Goal: Transaction & Acquisition: Purchase product/service

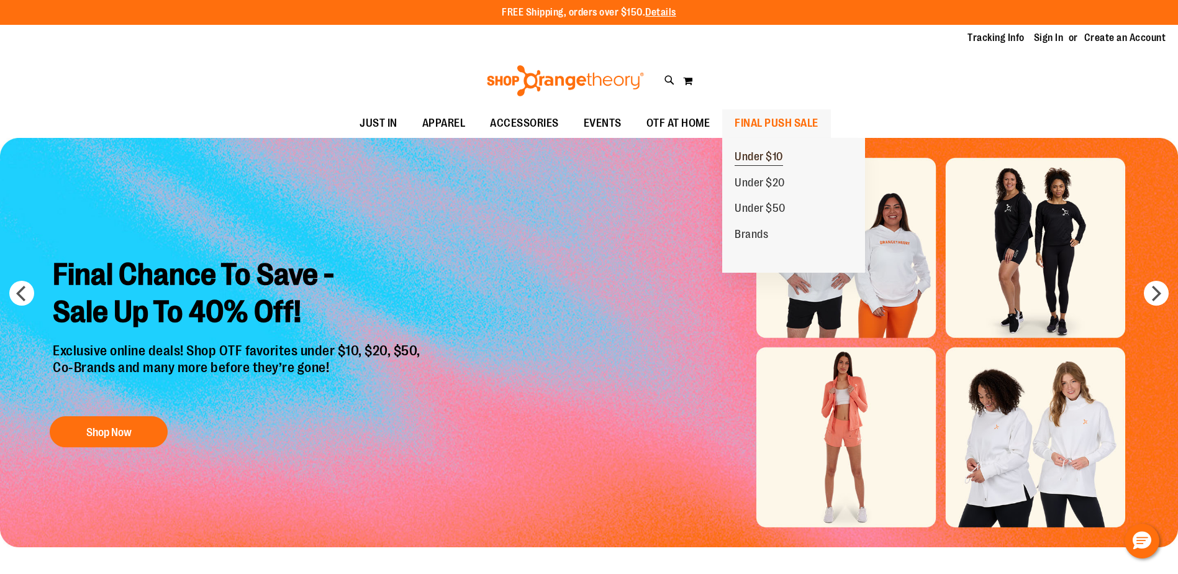
type input "**********"
click at [769, 160] on span "Under $10" at bounding box center [759, 158] width 48 height 16
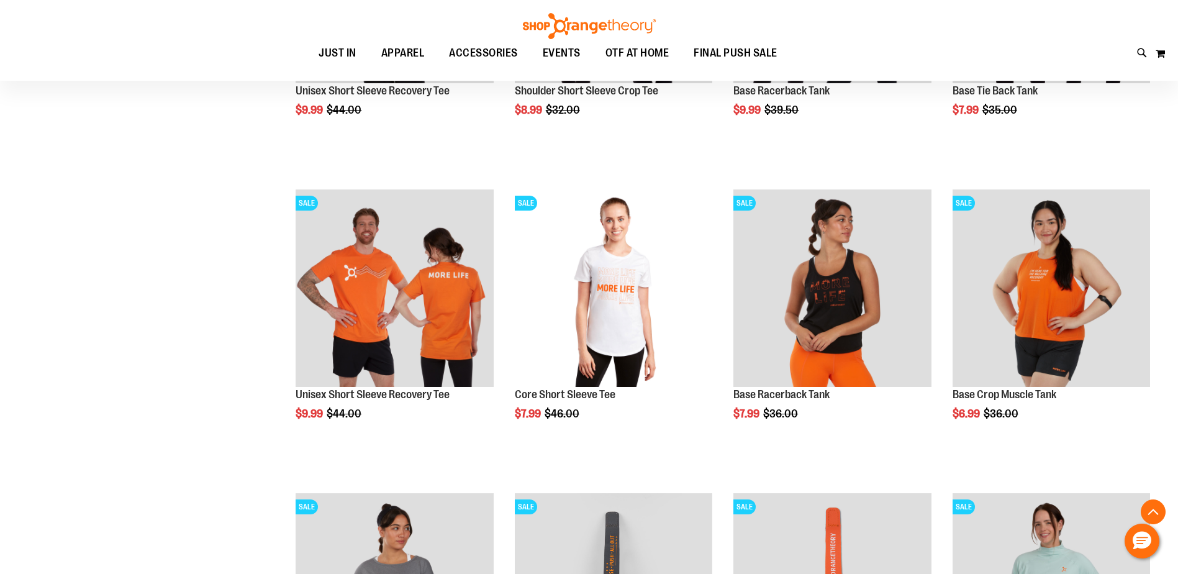
scroll to position [372, 0]
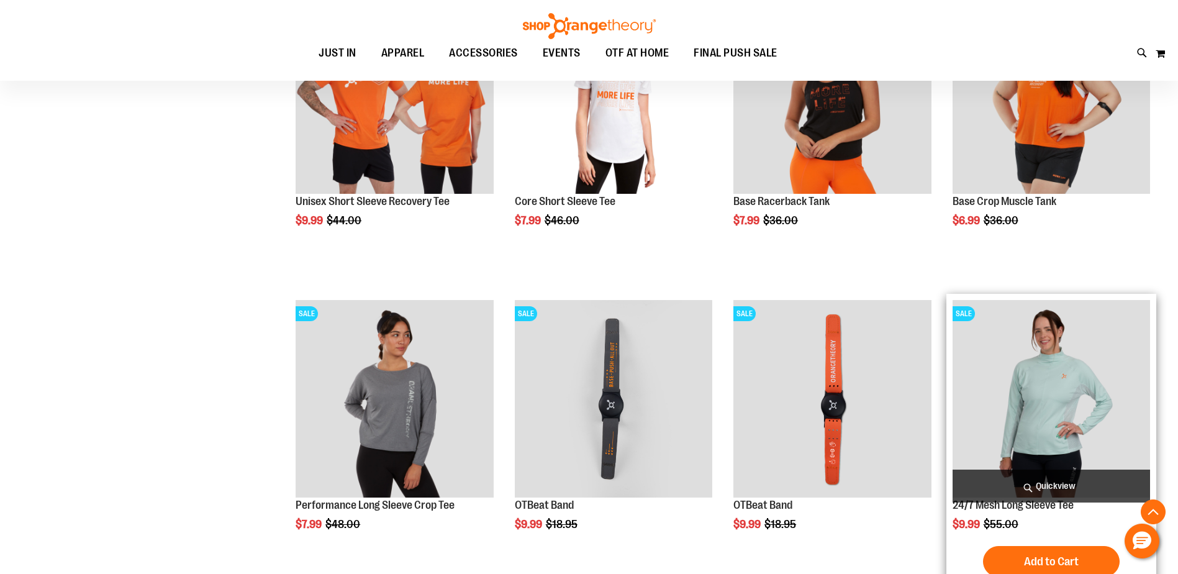
scroll to position [188, 0]
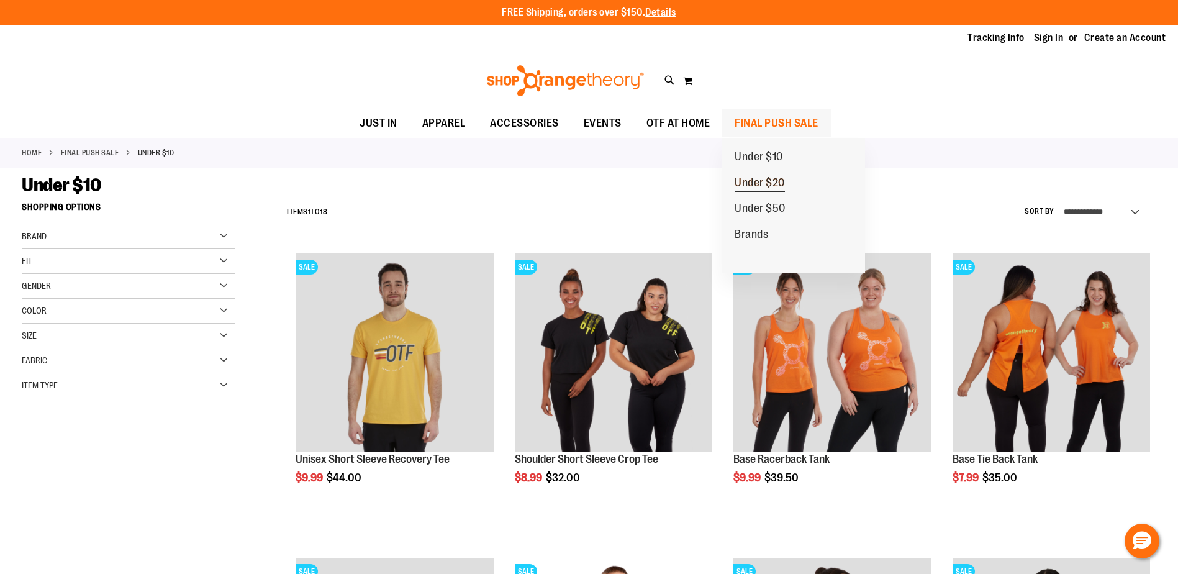
type input "**********"
click at [769, 176] on span "Under $20" at bounding box center [760, 184] width 50 height 16
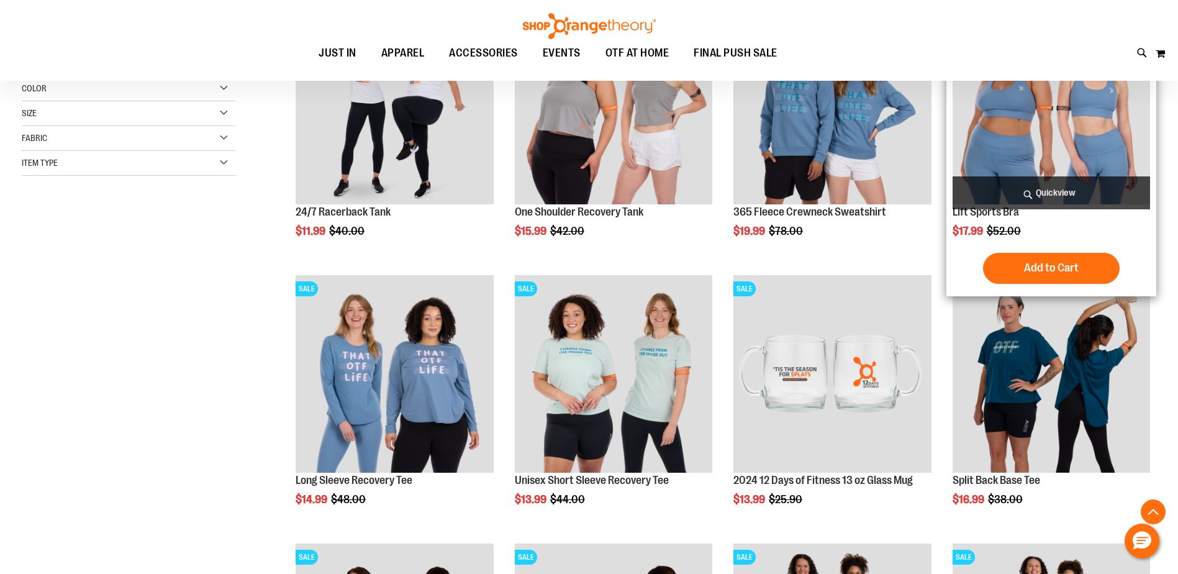
scroll to position [248, 0]
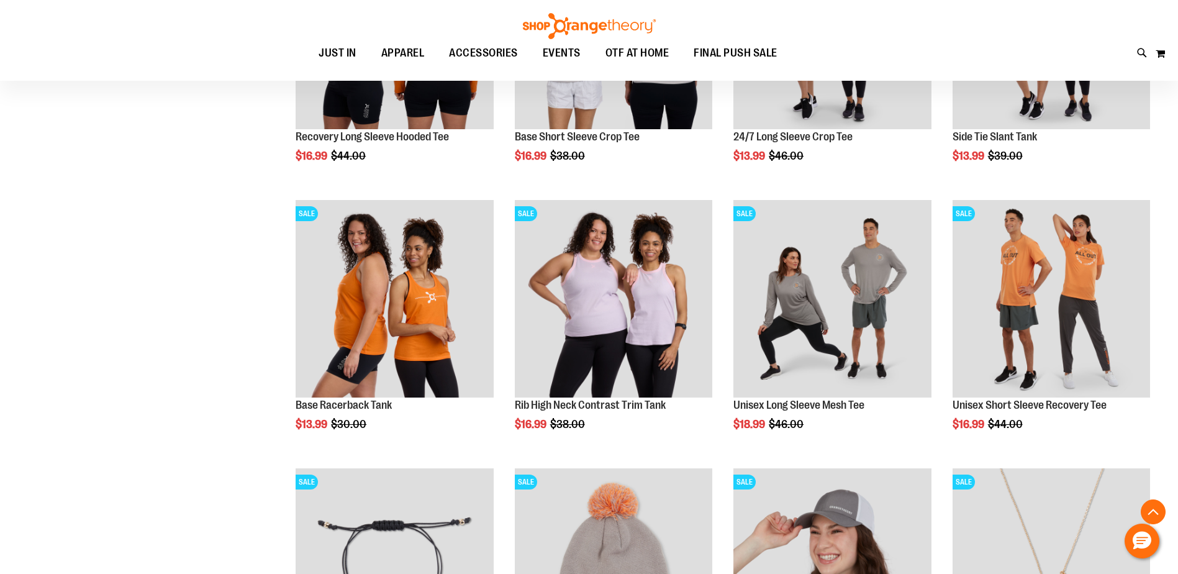
scroll to position [807, 0]
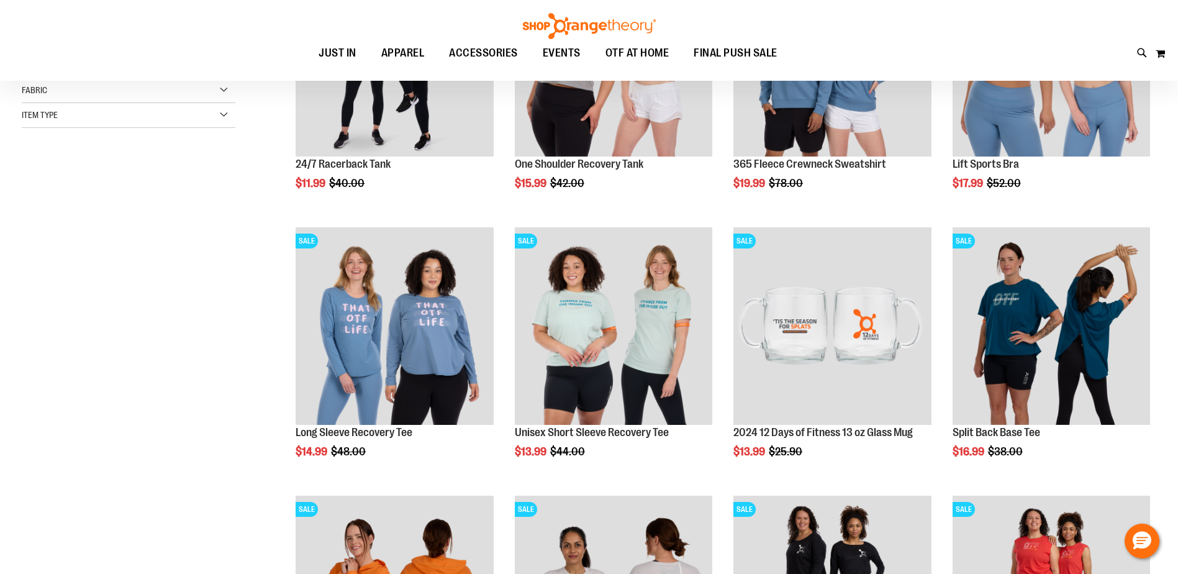
scroll to position [186, 0]
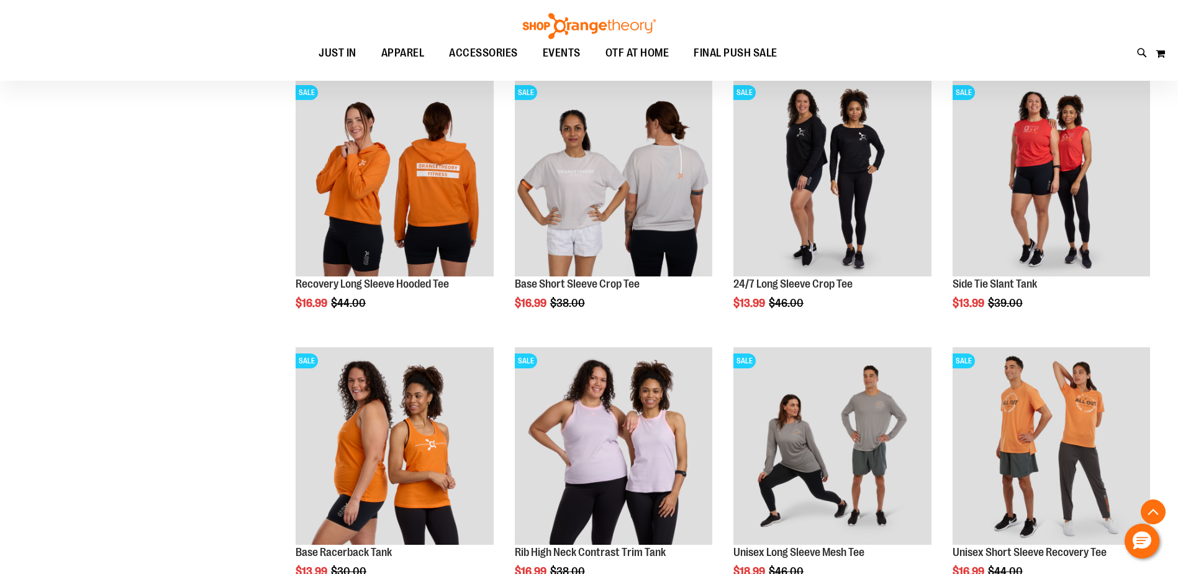
scroll to position [620, 0]
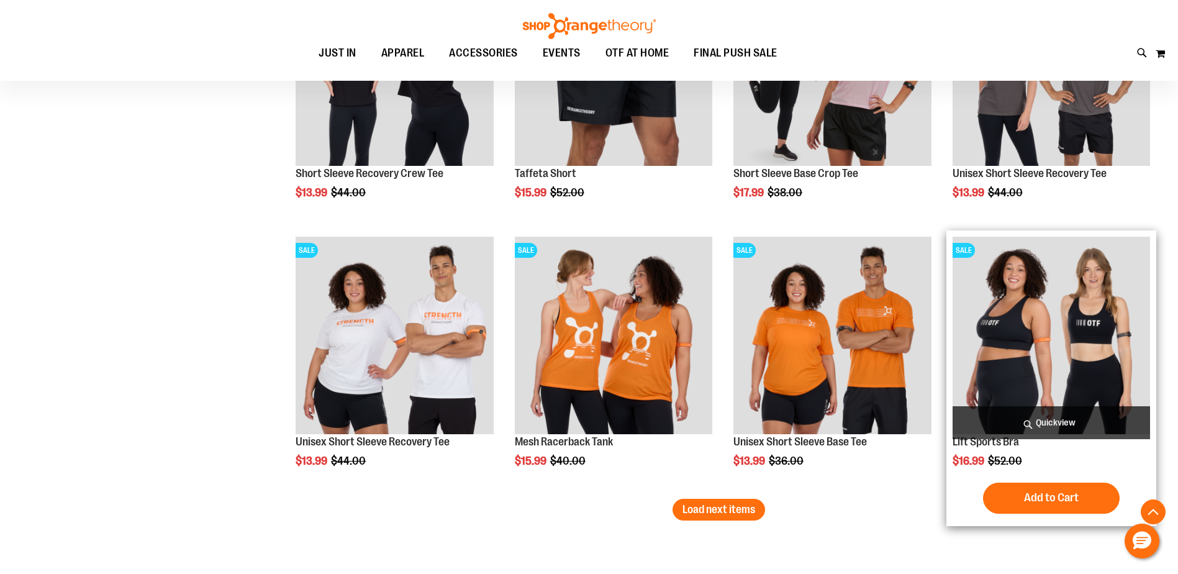
scroll to position [2048, 0]
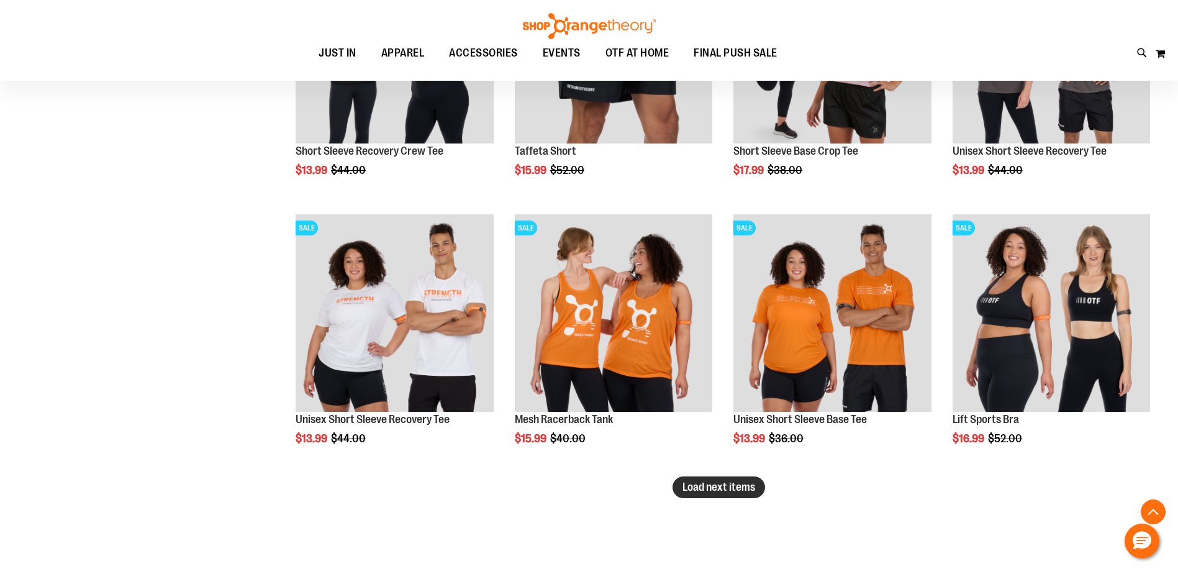
type input "**********"
click at [700, 484] on span "Load next items" at bounding box center [718, 487] width 73 height 12
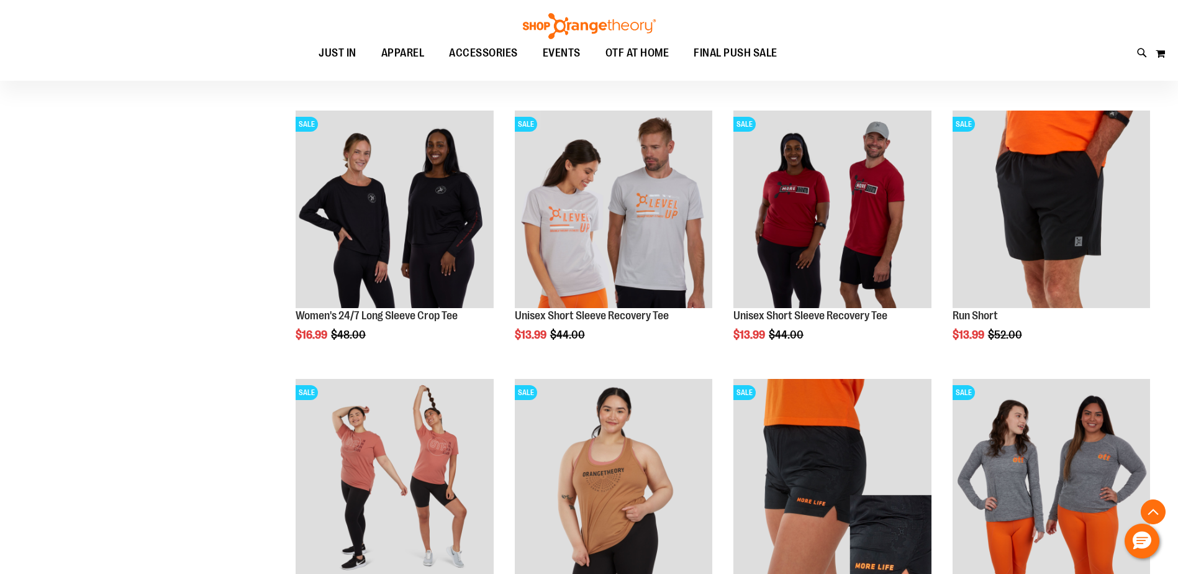
scroll to position [2421, 0]
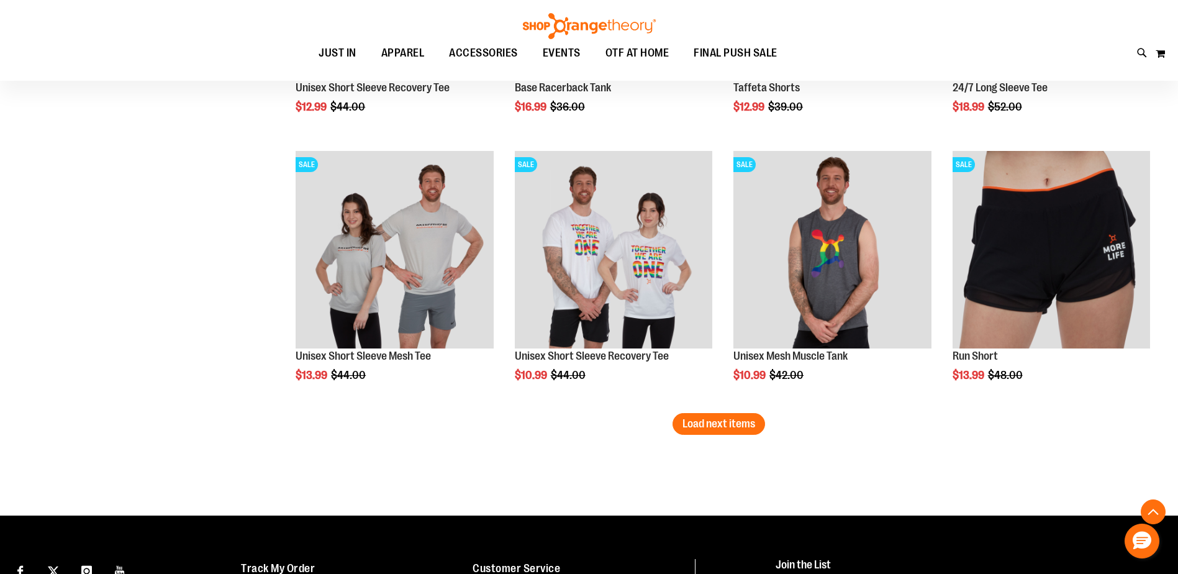
scroll to position [2918, 0]
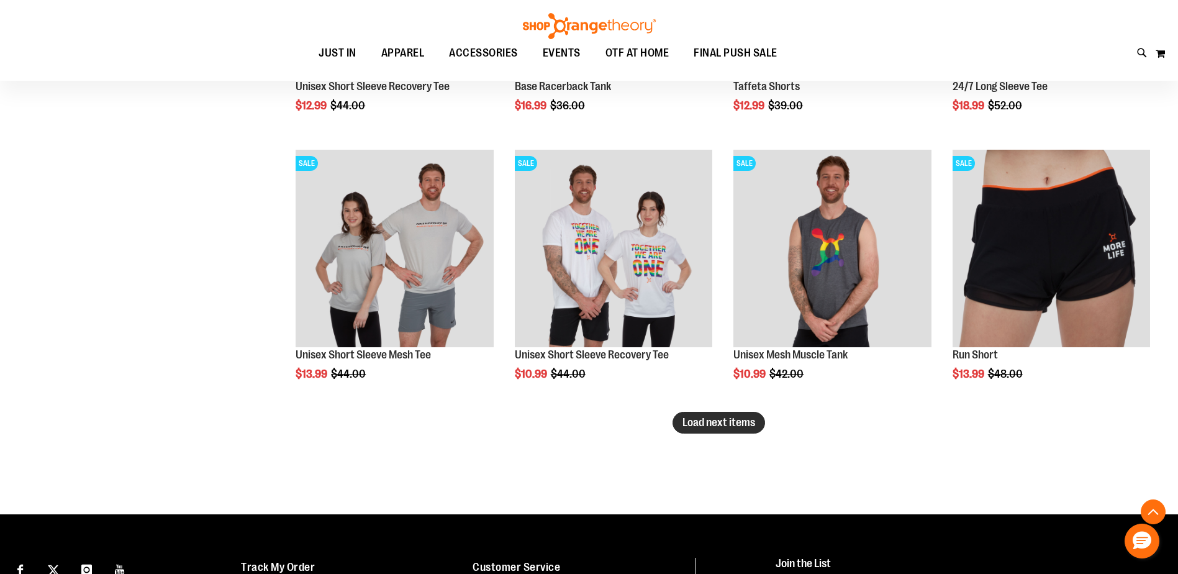
click at [711, 422] on span "Load next items" at bounding box center [718, 422] width 73 height 12
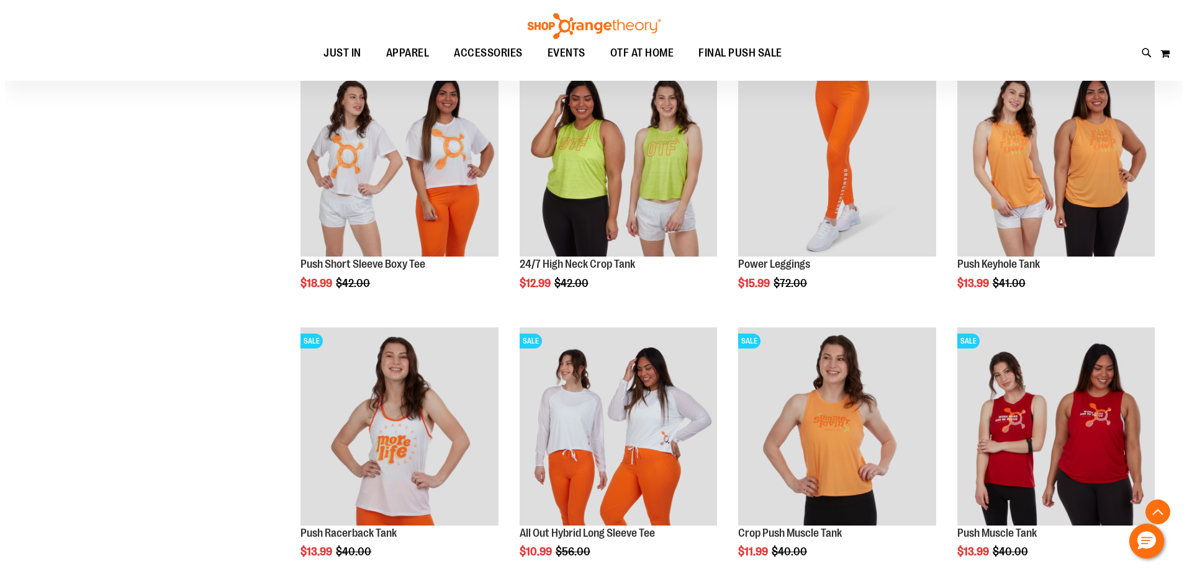
scroll to position [3290, 0]
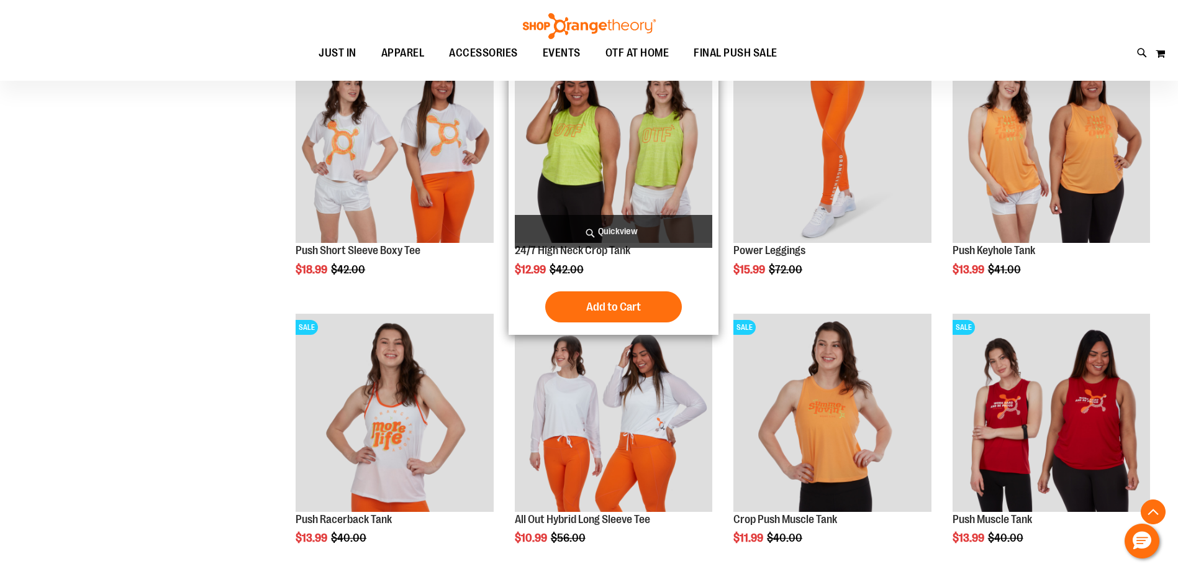
click at [601, 227] on span "Quickview" at bounding box center [613, 231] width 197 height 33
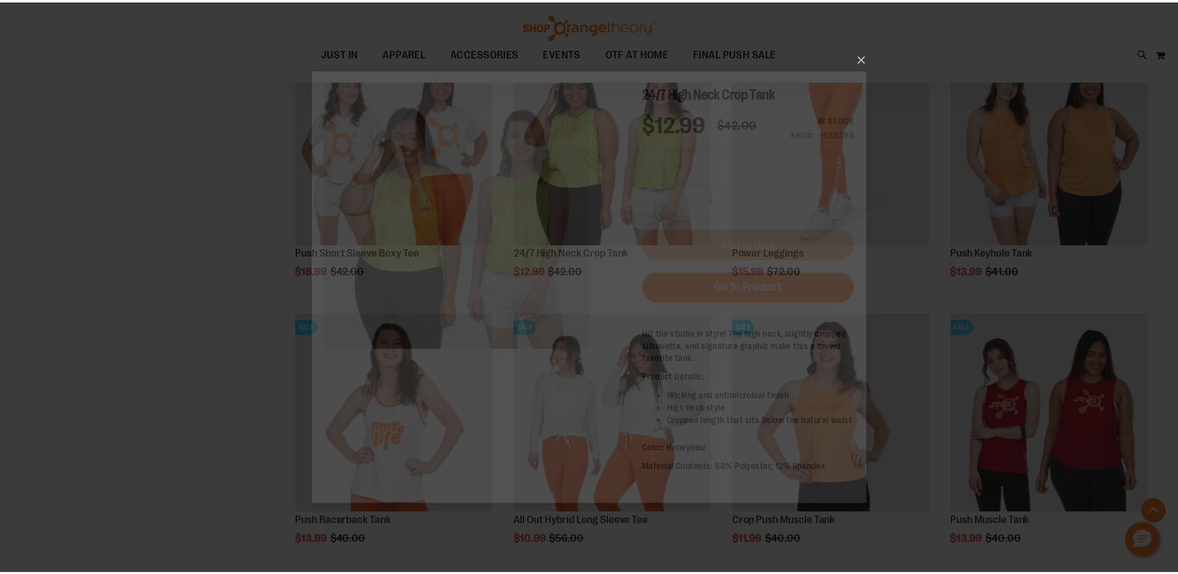
scroll to position [0, 0]
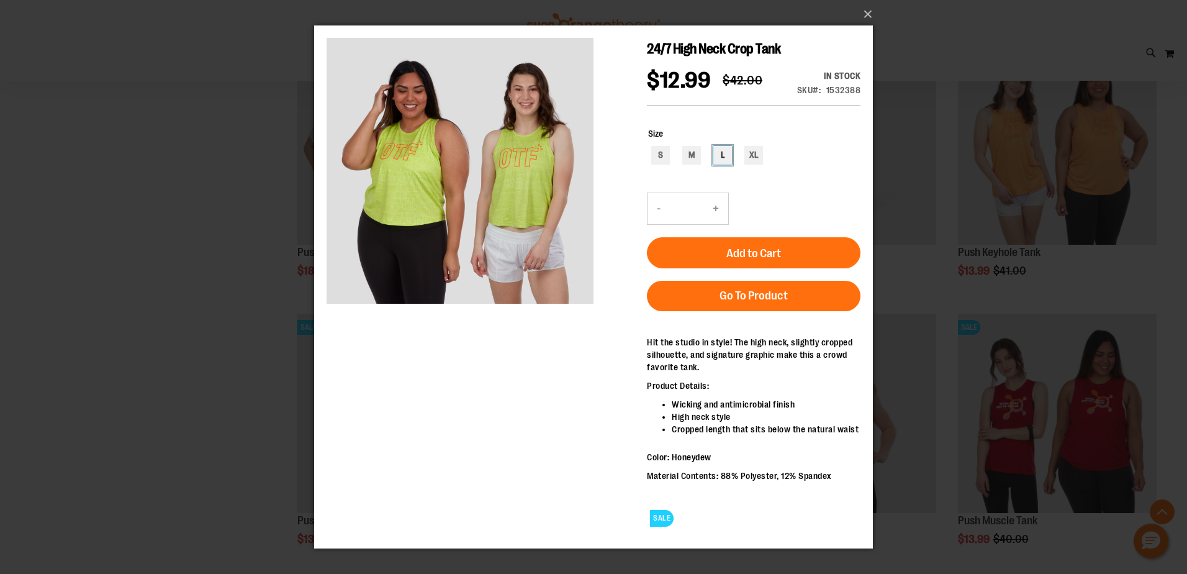
click at [720, 155] on div "L" at bounding box center [722, 154] width 19 height 19
type input "***"
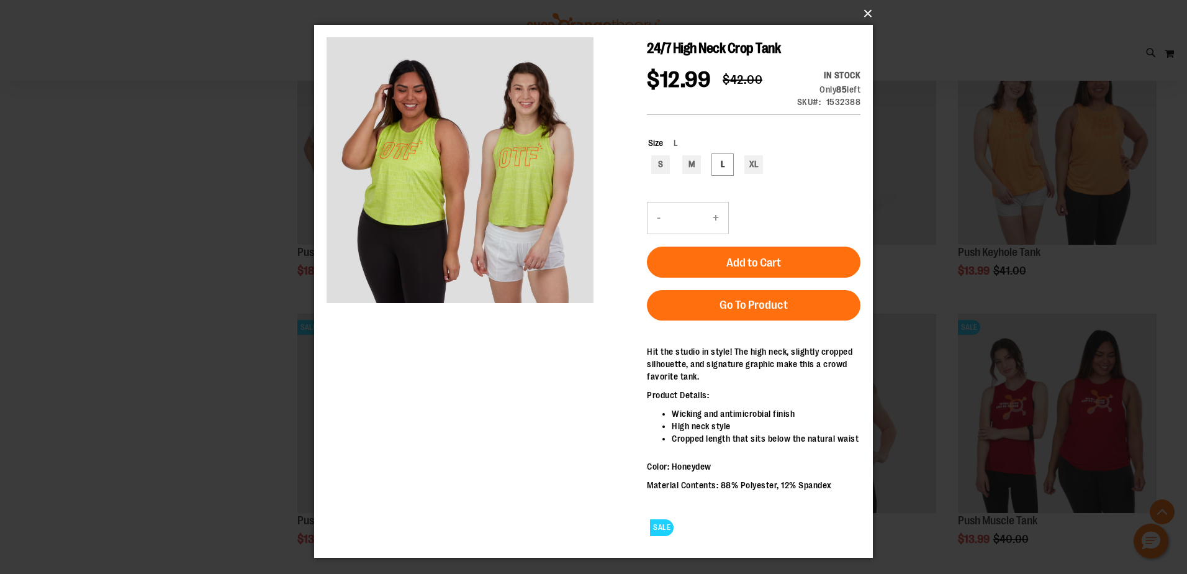
click at [865, 11] on button "×" at bounding box center [597, 13] width 559 height 27
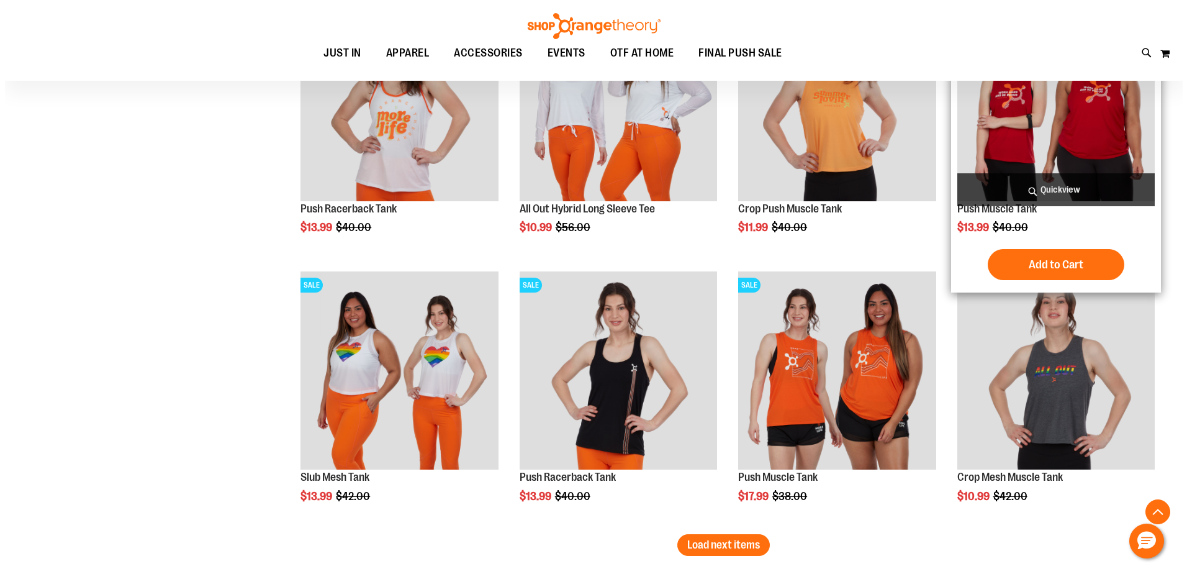
scroll to position [3725, 0]
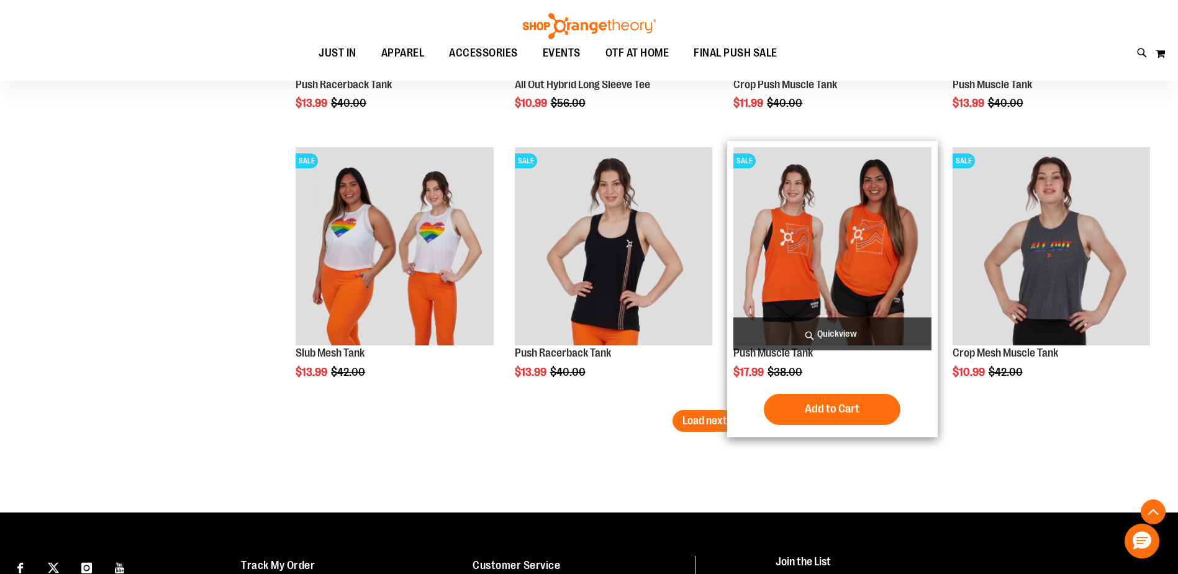
click at [828, 337] on span "Quickview" at bounding box center [831, 333] width 197 height 33
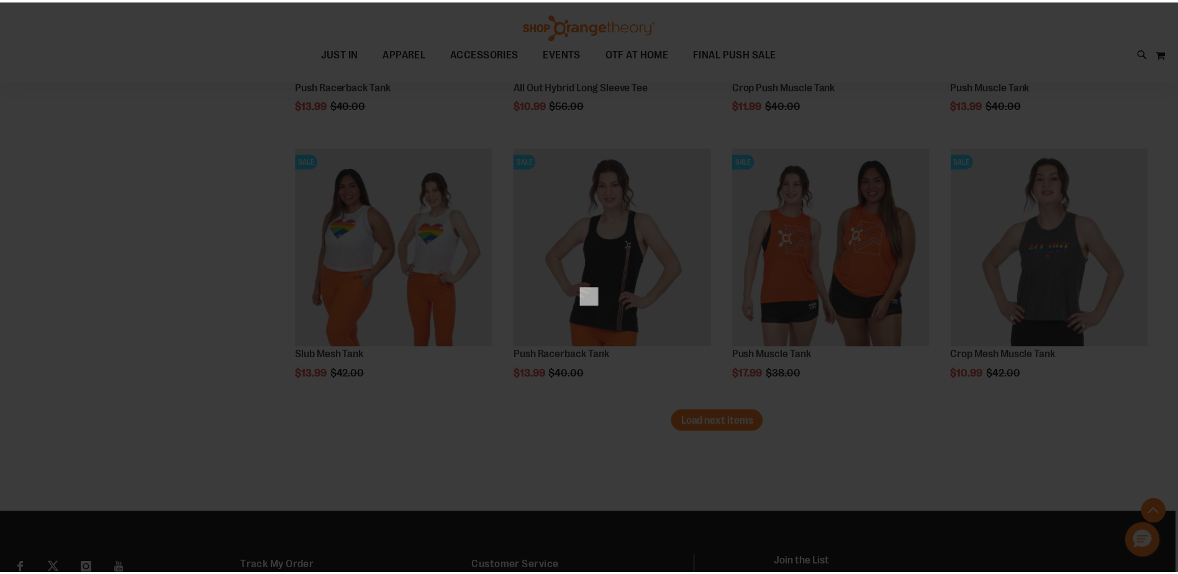
scroll to position [0, 0]
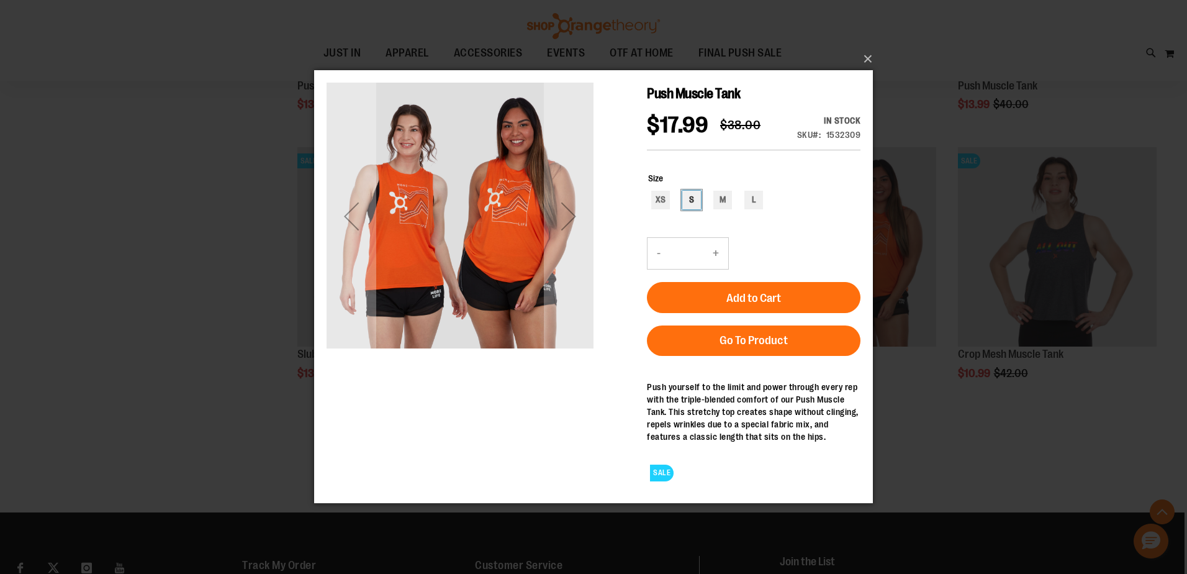
click at [689, 199] on div "S" at bounding box center [691, 200] width 19 height 19
type input "***"
click at [867, 57] on button "×" at bounding box center [597, 58] width 559 height 27
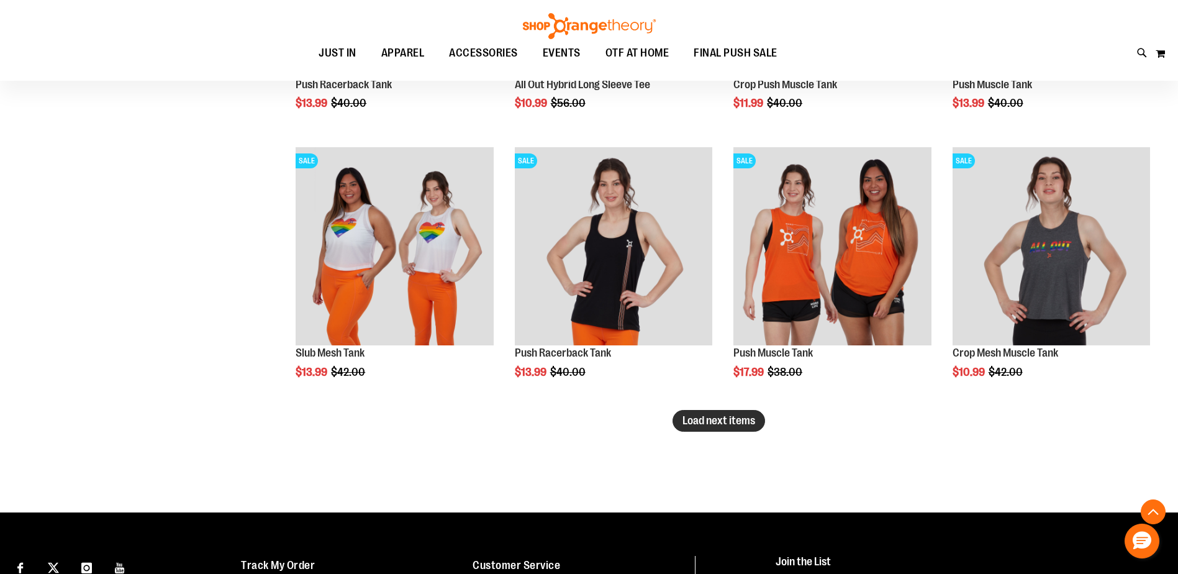
click at [720, 421] on span "Load next items" at bounding box center [718, 420] width 73 height 12
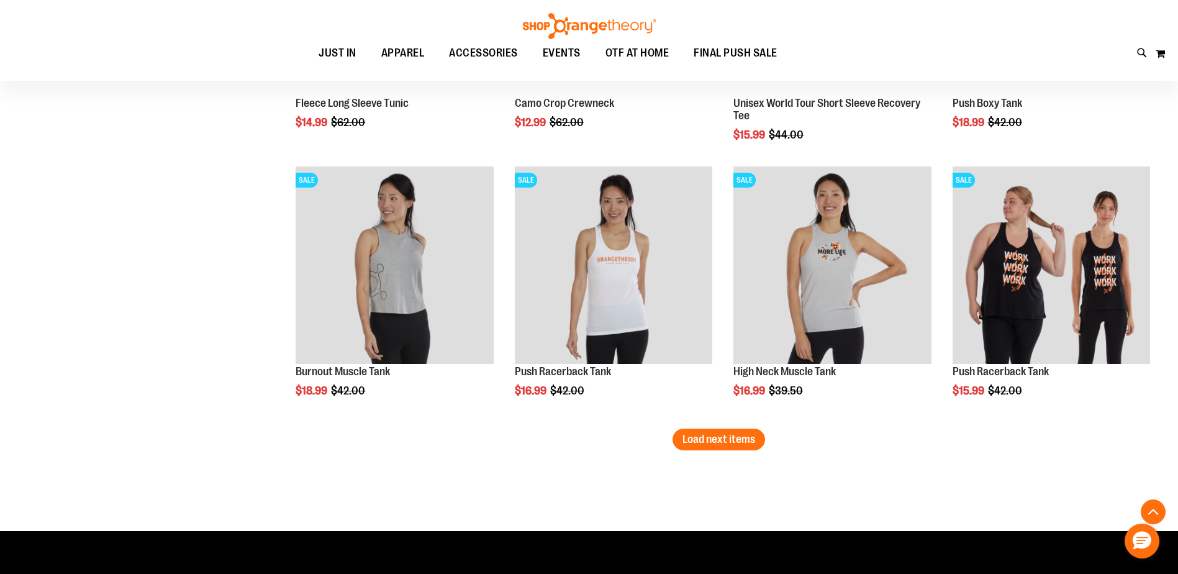
scroll to position [4532, 0]
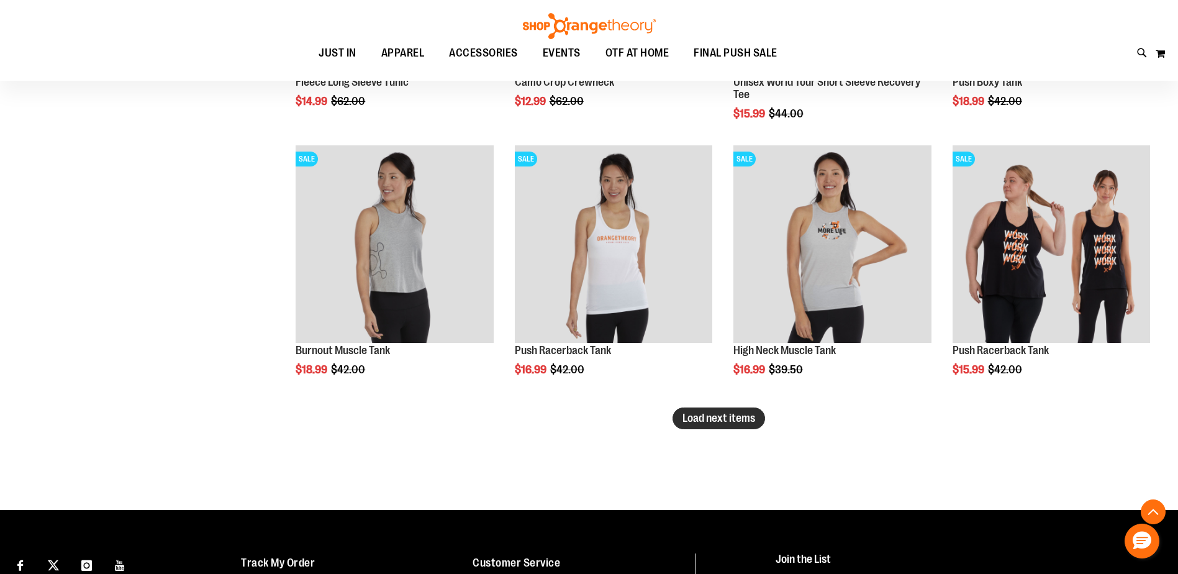
click at [700, 414] on span "Load next items" at bounding box center [718, 418] width 73 height 12
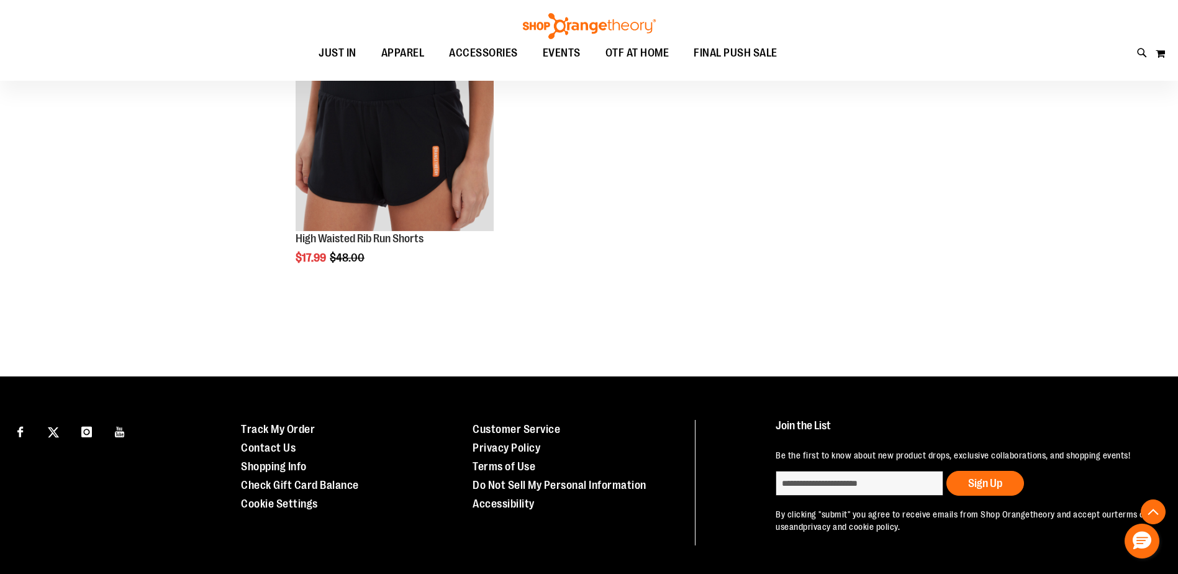
scroll to position [5215, 0]
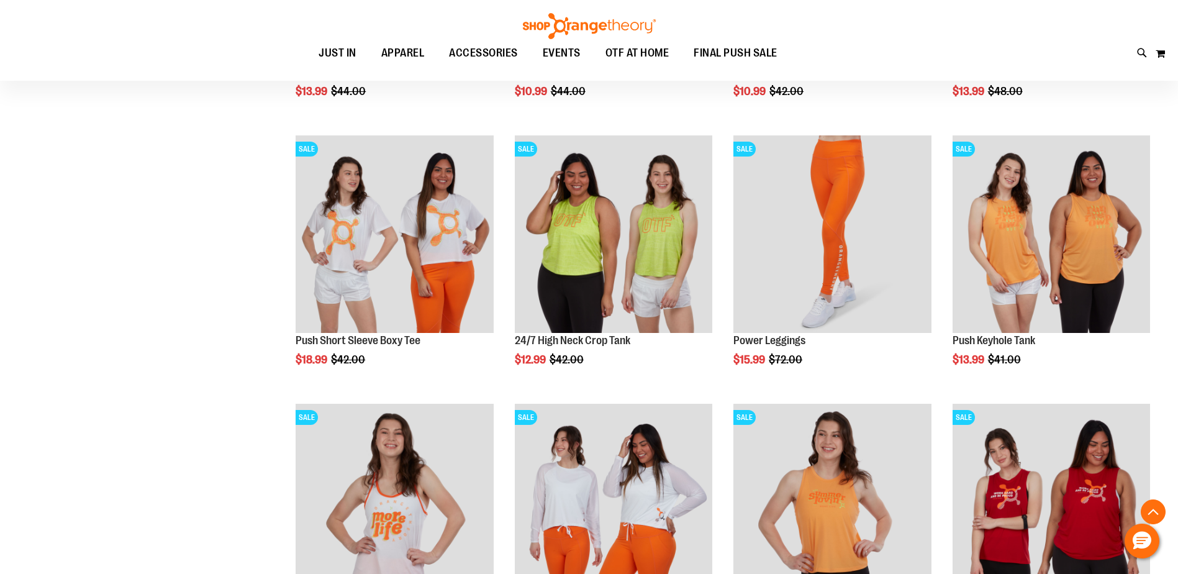
scroll to position [3104, 0]
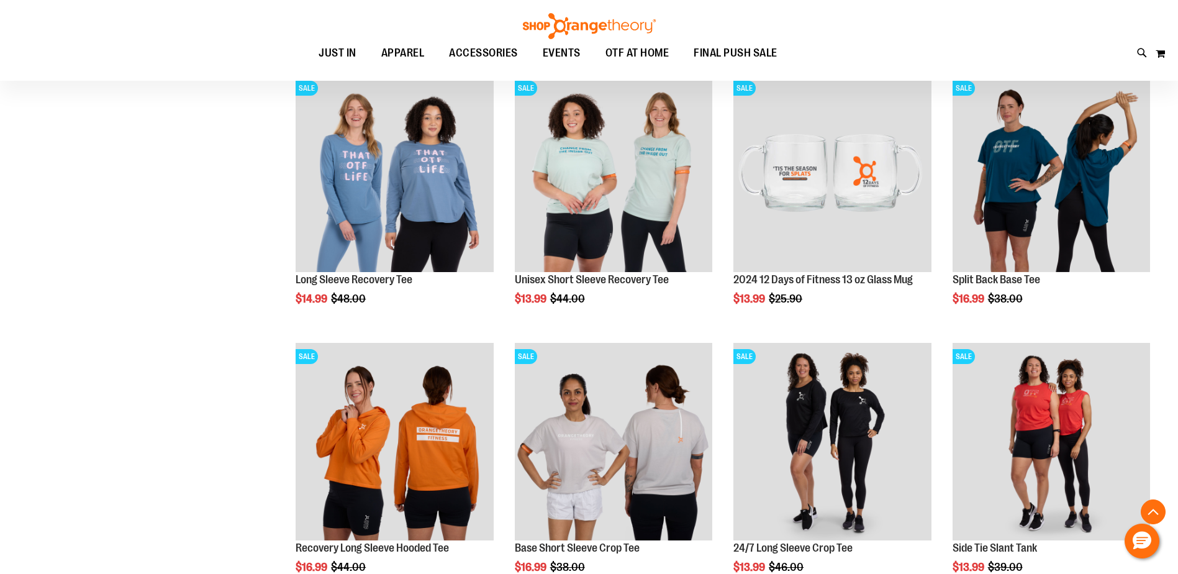
scroll to position [120, 0]
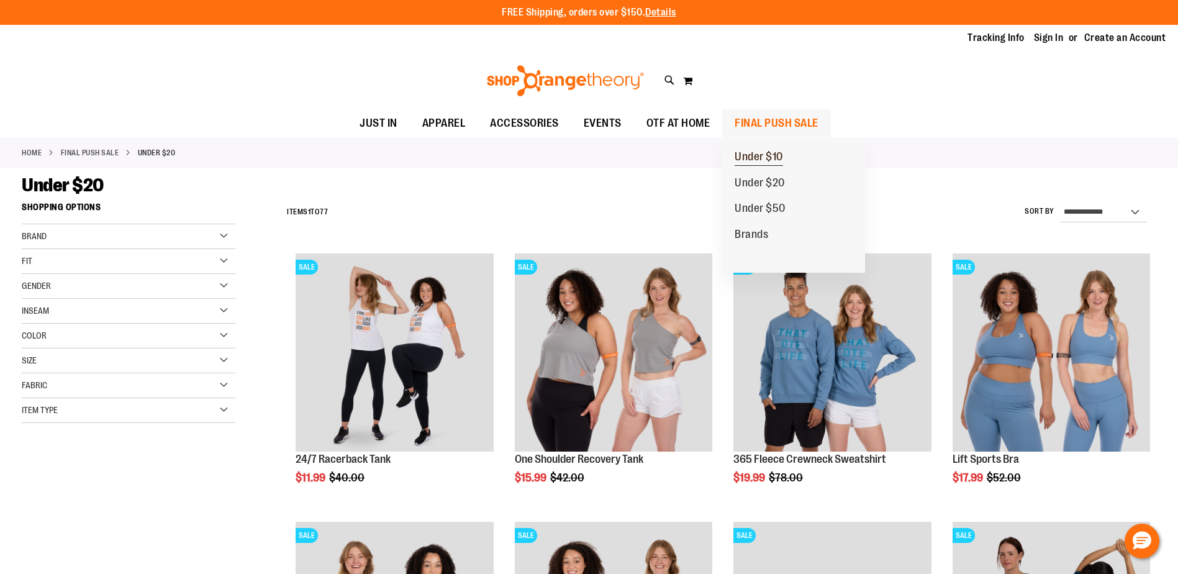
click at [770, 158] on span "Under $10" at bounding box center [759, 158] width 48 height 16
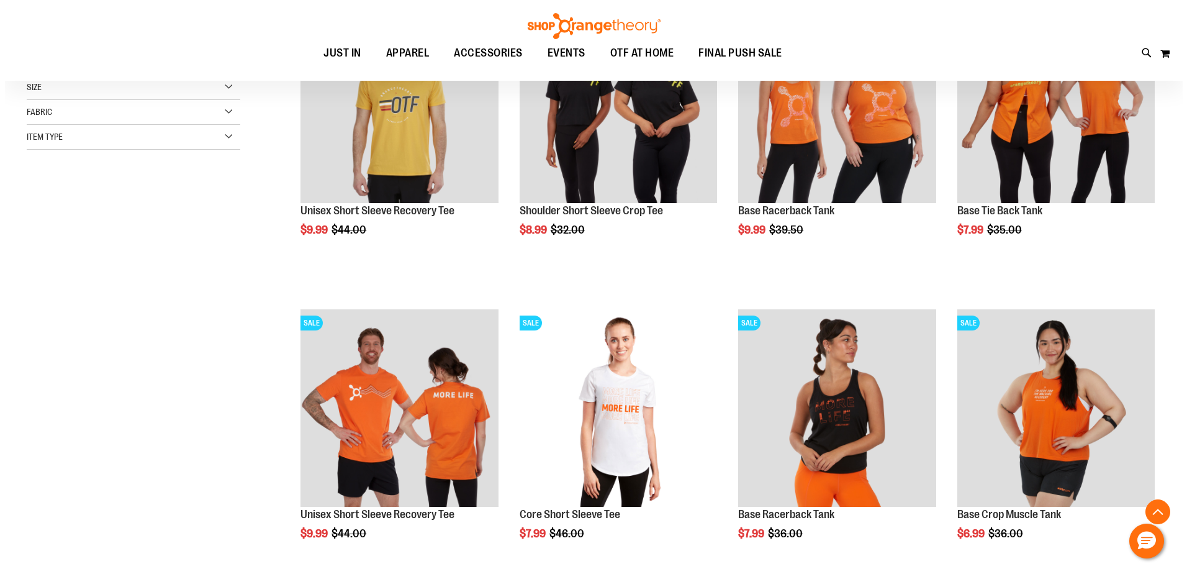
scroll to position [434, 0]
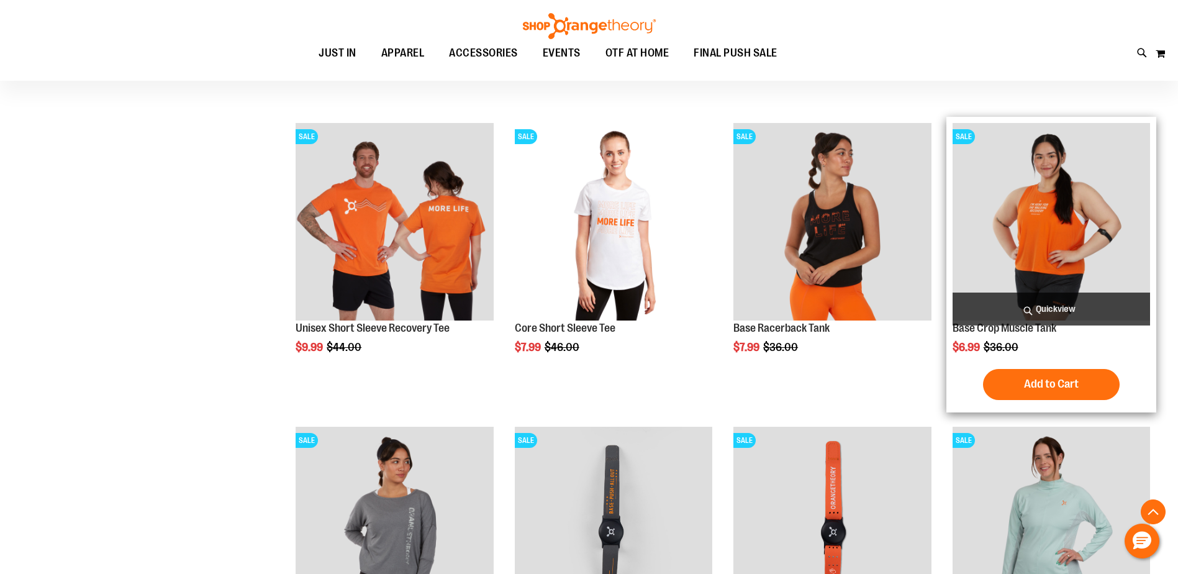
type input "**********"
click at [1052, 312] on span "Quickview" at bounding box center [1050, 308] width 197 height 33
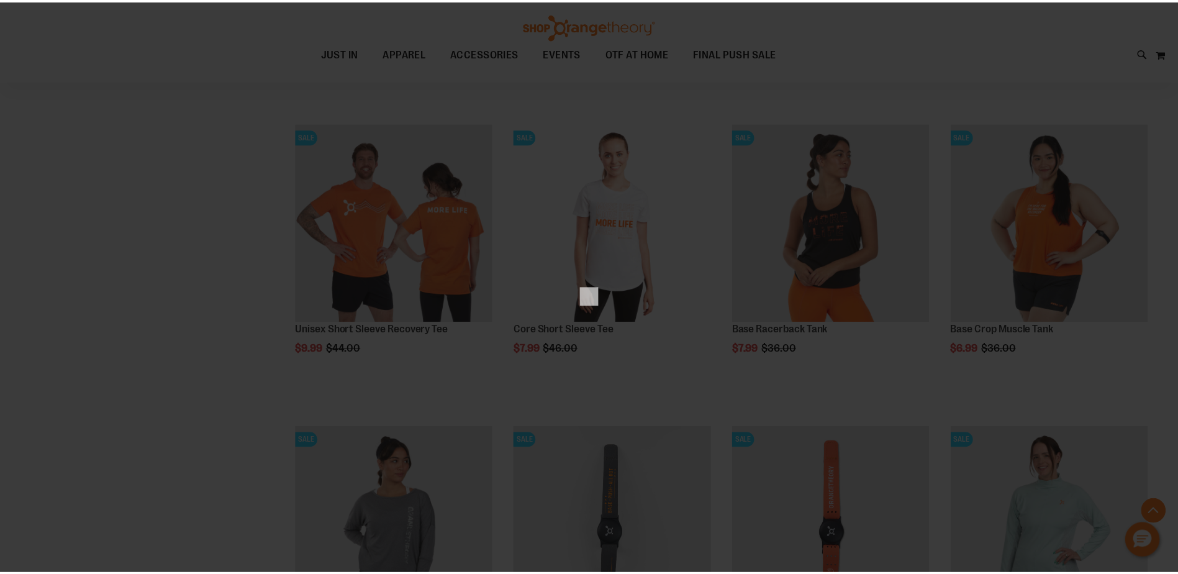
scroll to position [0, 0]
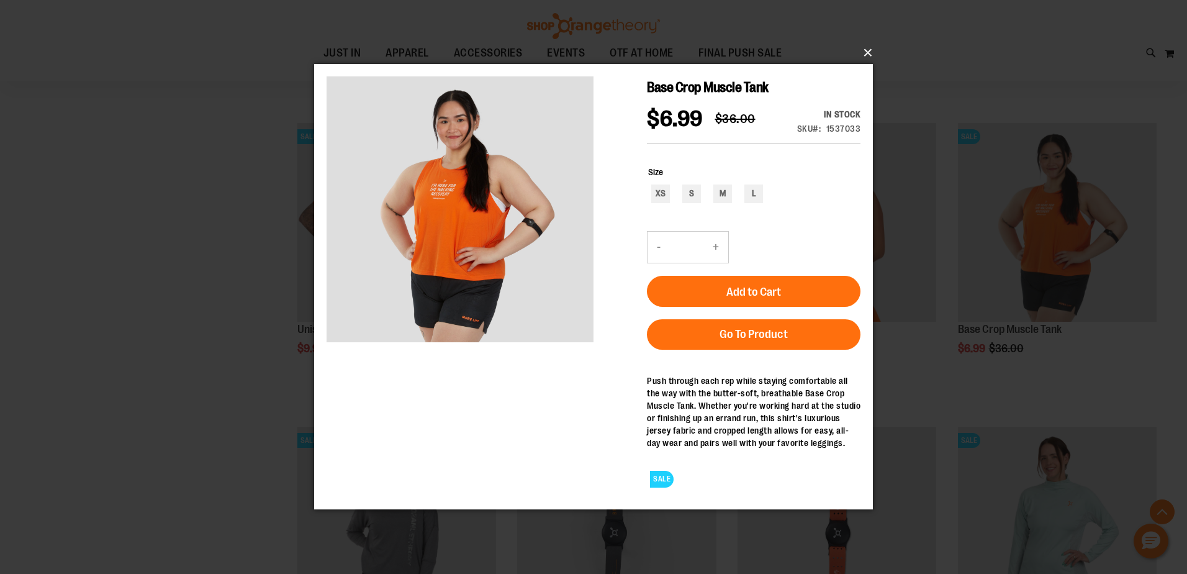
click at [867, 51] on button "×" at bounding box center [597, 52] width 559 height 27
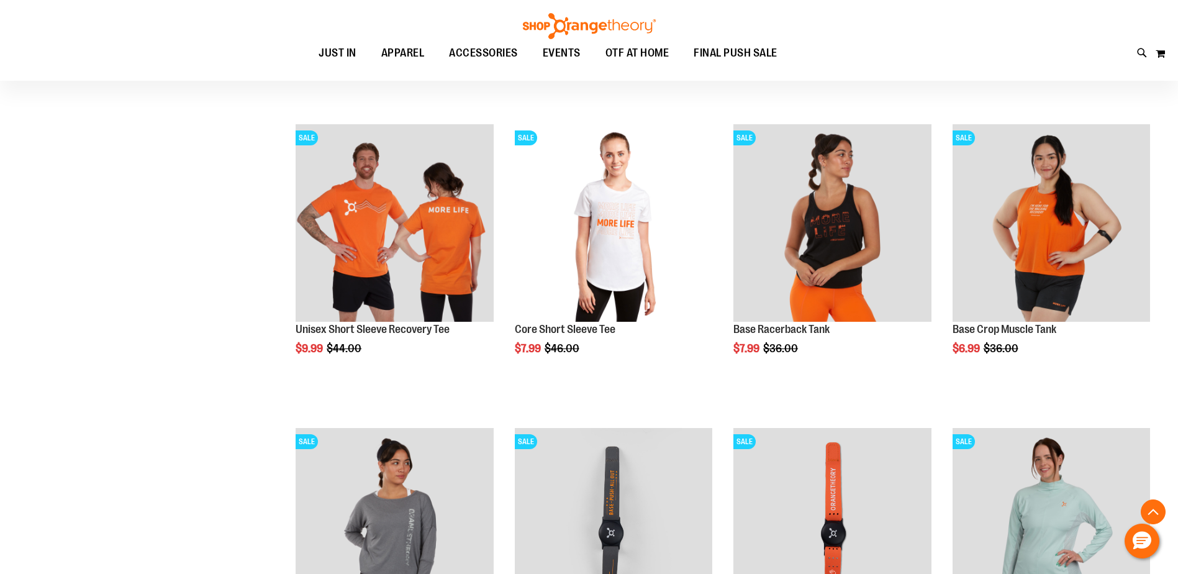
scroll to position [372, 0]
